Goal: Task Accomplishment & Management: Use online tool/utility

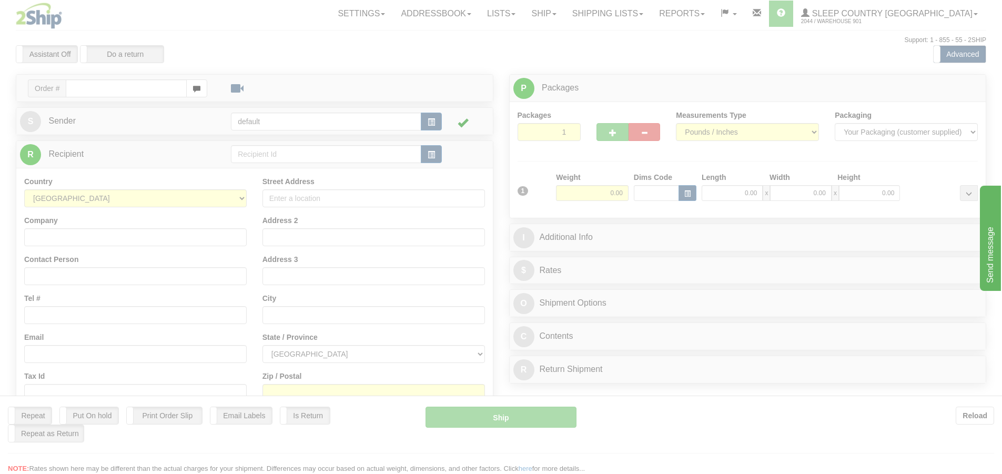
click at [148, 92] on div at bounding box center [501, 237] width 1002 height 474
click at [480, 383] on div at bounding box center [501, 237] width 1002 height 474
drag, startPoint x: 740, startPoint y: 172, endPoint x: 742, endPoint y: 137, distance: 34.8
click at [480, 68] on div at bounding box center [501, 237] width 1002 height 474
click at [480, 383] on div at bounding box center [501, 237] width 1002 height 474
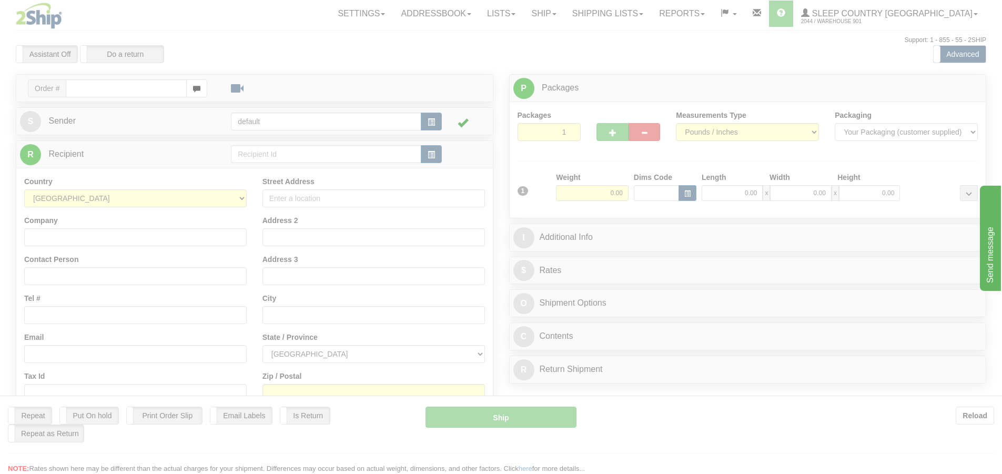
click at [480, 213] on div at bounding box center [501, 237] width 1002 height 474
click at [222, 102] on div at bounding box center [501, 237] width 1002 height 474
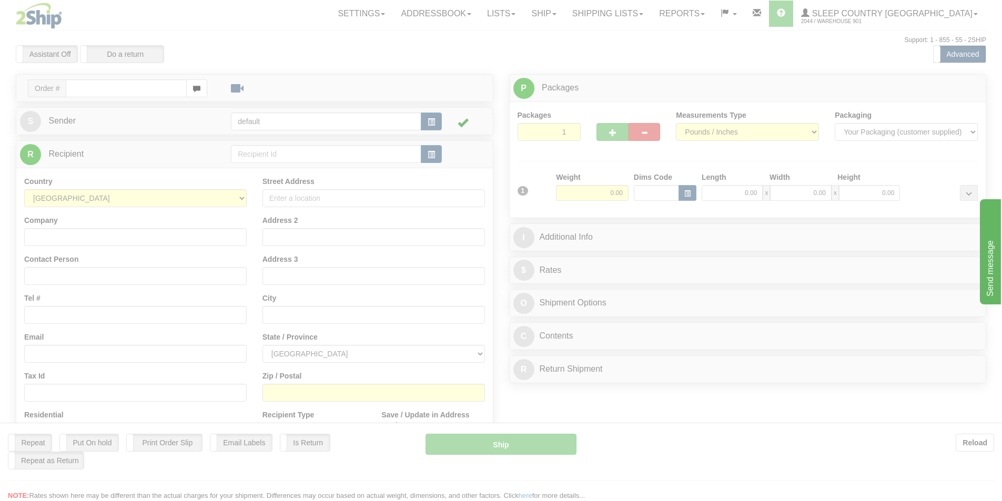
click at [480, 129] on div at bounding box center [501, 250] width 1002 height 501
click at [21, 65] on div at bounding box center [501, 250] width 1002 height 501
drag, startPoint x: 114, startPoint y: 3, endPoint x: 127, endPoint y: 28, distance: 28.3
click at [122, 28] on div at bounding box center [501, 250] width 1002 height 501
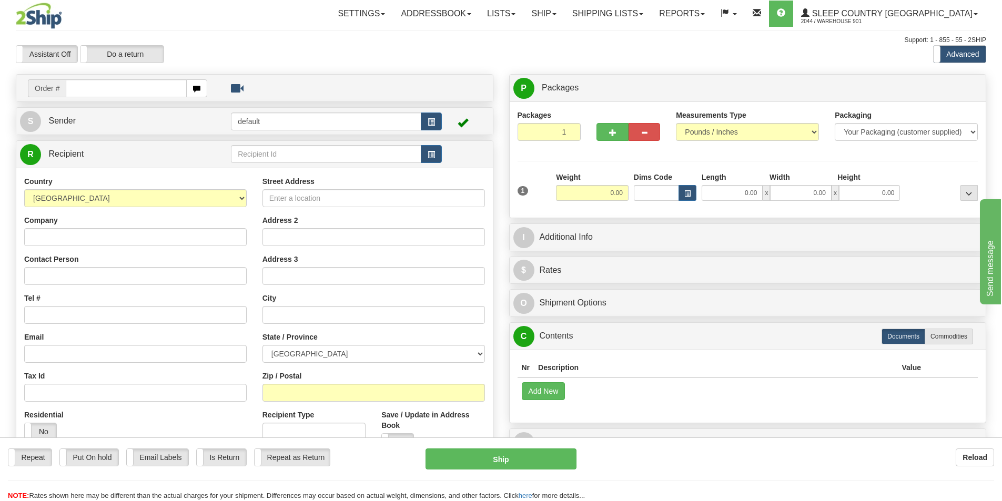
click at [135, 86] on input "text" at bounding box center [126, 88] width 121 height 18
type input "9000H961893"
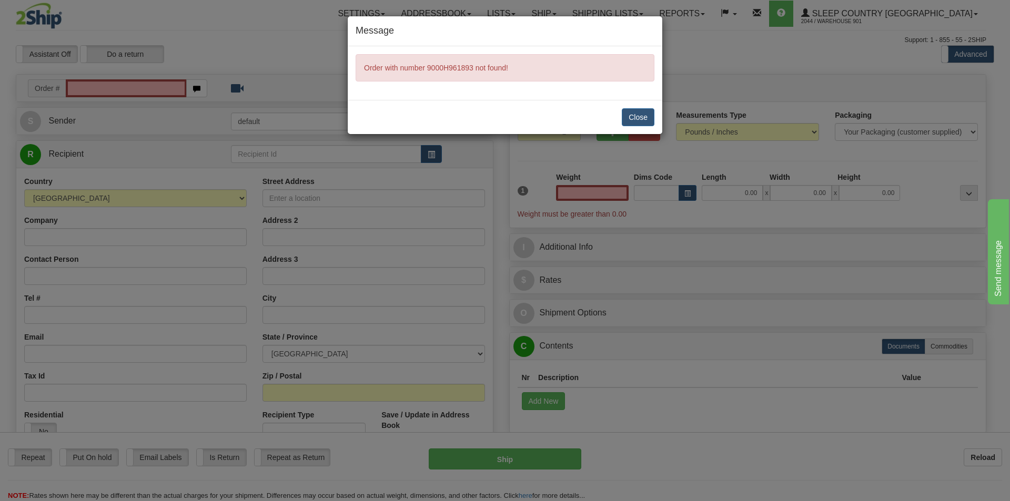
type input "0.00"
click at [638, 117] on button "Close" at bounding box center [638, 117] width 33 height 18
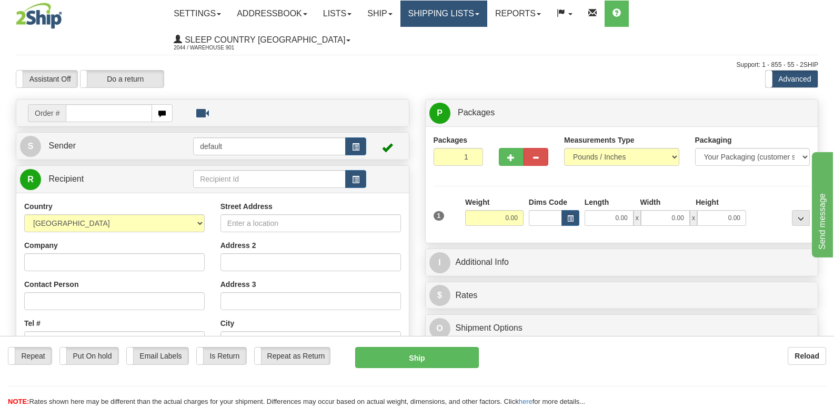
click at [479, 13] on span at bounding box center [477, 14] width 4 height 2
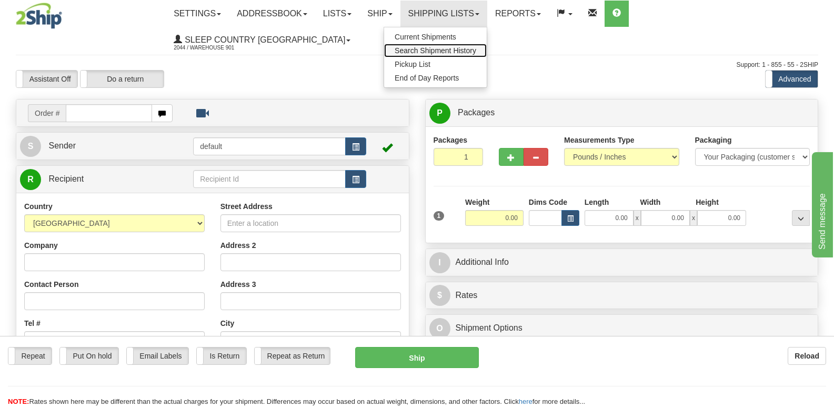
click at [476, 53] on span "Search Shipment History" at bounding box center [436, 50] width 82 height 8
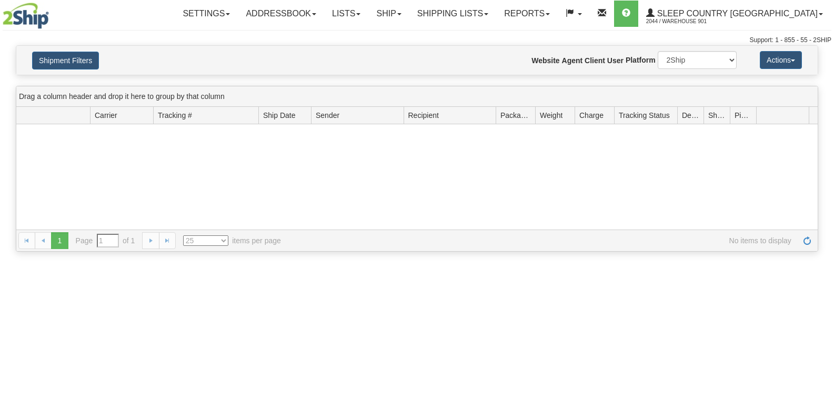
type input "From [DATE] To [DATE]"
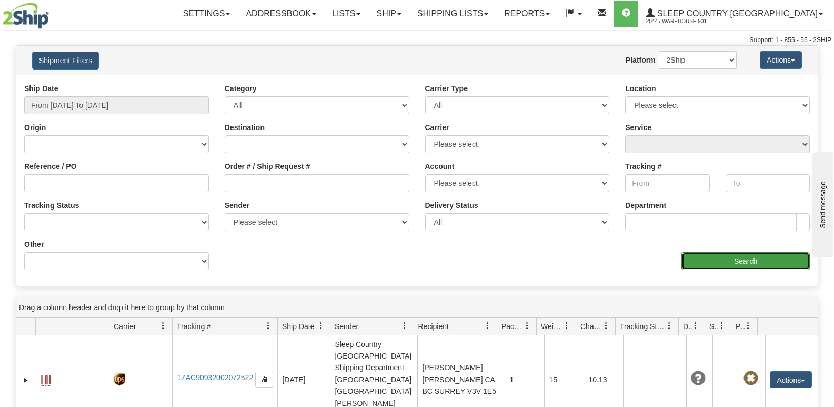
click at [722, 261] on input "Search" at bounding box center [745, 261] width 128 height 18
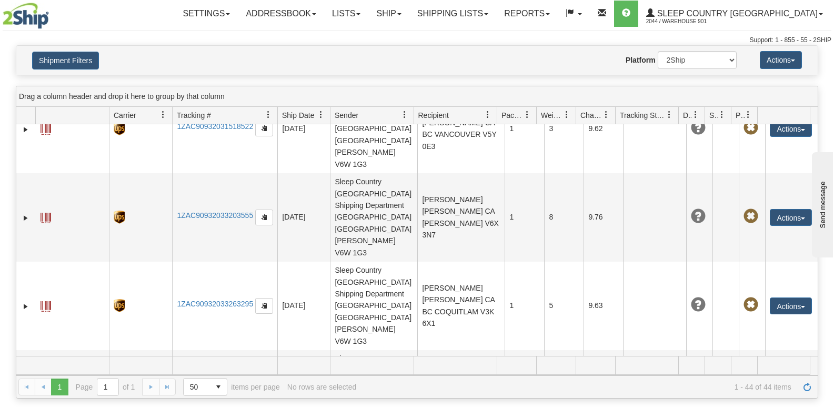
scroll to position [1789, 0]
